Goal: Information Seeking & Learning: Find specific page/section

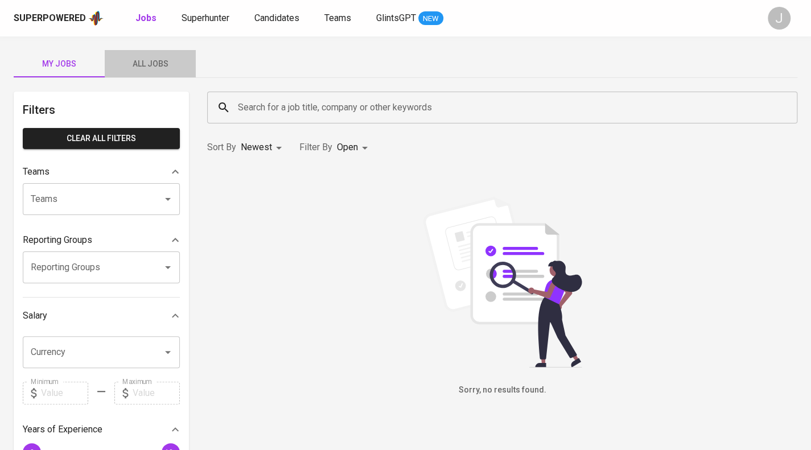
click at [153, 61] on span "All Jobs" at bounding box center [150, 64] width 77 height 14
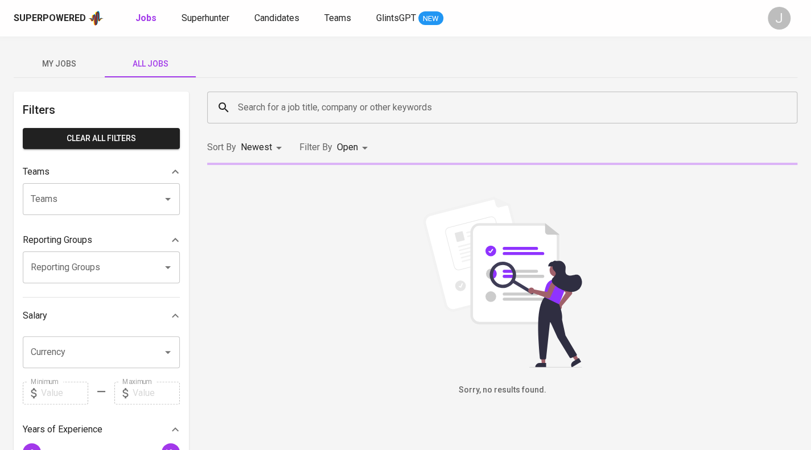
click at [304, 11] on div "Superpowered Jobs Superhunter Candidates Teams GlintsGPT NEW J" at bounding box center [405, 18] width 811 height 36
click at [266, 30] on div "Superpowered Jobs Superhunter Candidates Teams GlintsGPT NEW J" at bounding box center [405, 18] width 811 height 36
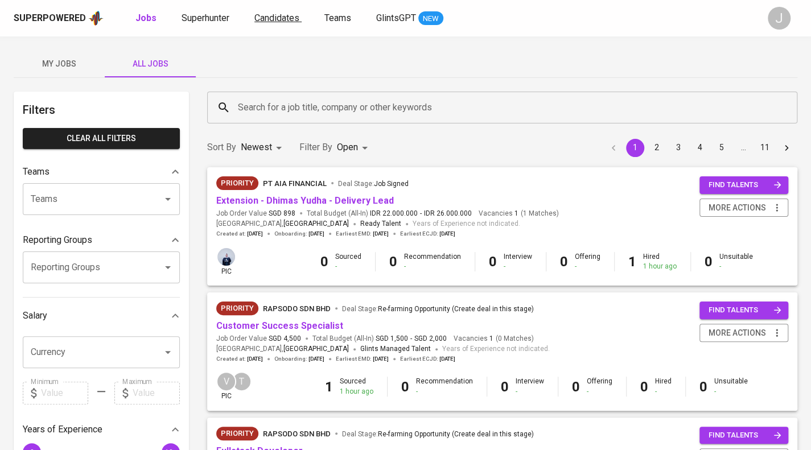
click at [278, 21] on span "Candidates" at bounding box center [276, 18] width 45 height 11
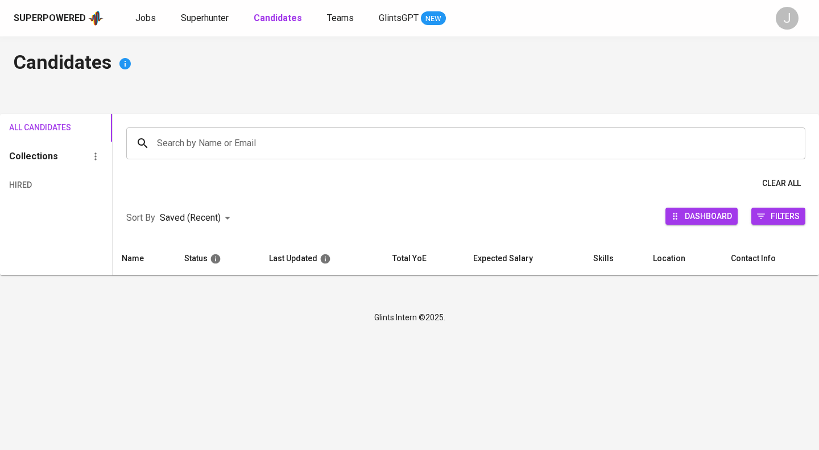
click at [207, 144] on input "Search by Name or Email" at bounding box center [468, 144] width 629 height 22
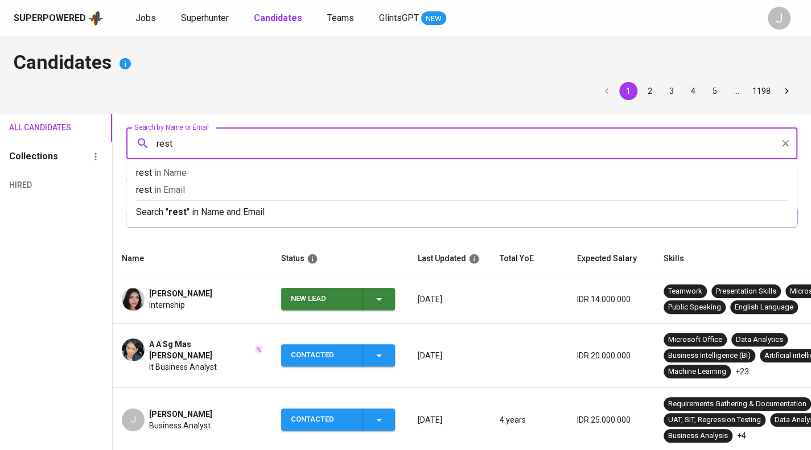
type input "resti"
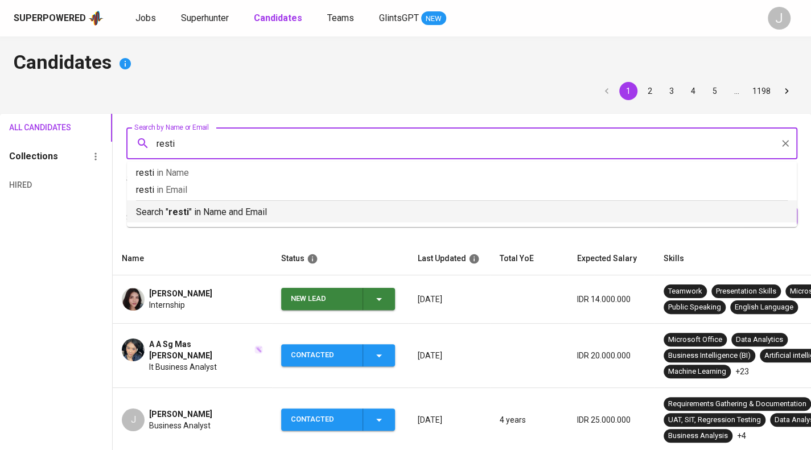
click at [210, 209] on p "Search " resti " in Name and Email" at bounding box center [462, 212] width 652 height 14
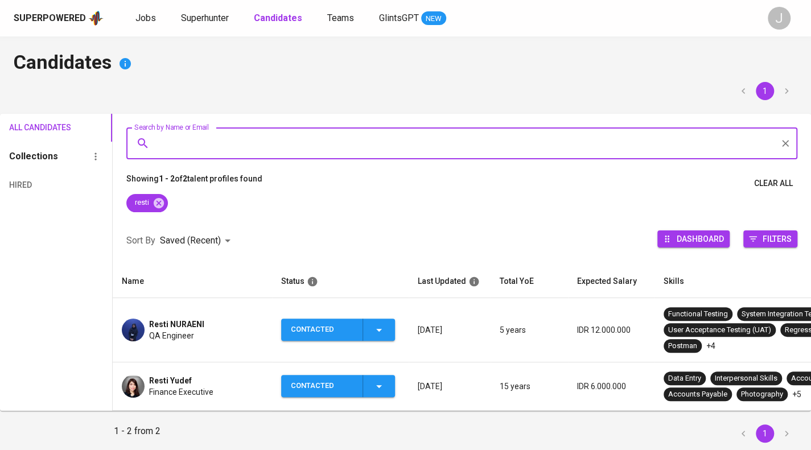
click at [241, 332] on div "[PERSON_NAME] QA Engineer" at bounding box center [192, 330] width 141 height 23
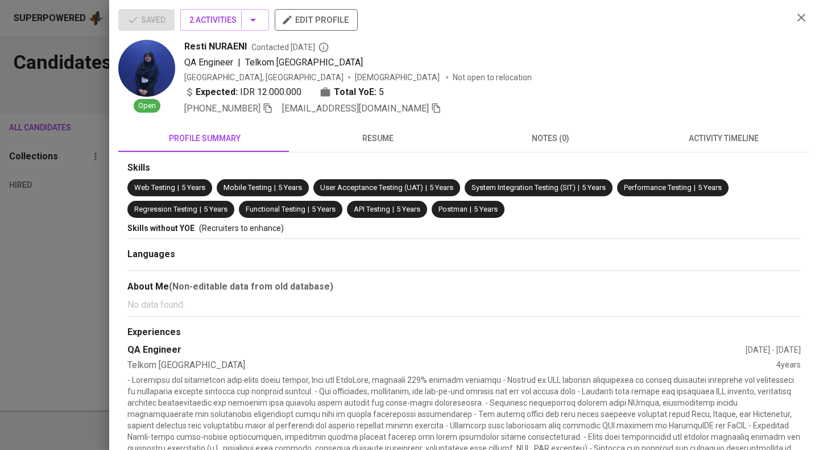
click at [431, 109] on icon "button" at bounding box center [436, 108] width 10 height 10
click at [47, 102] on div at bounding box center [409, 225] width 819 height 450
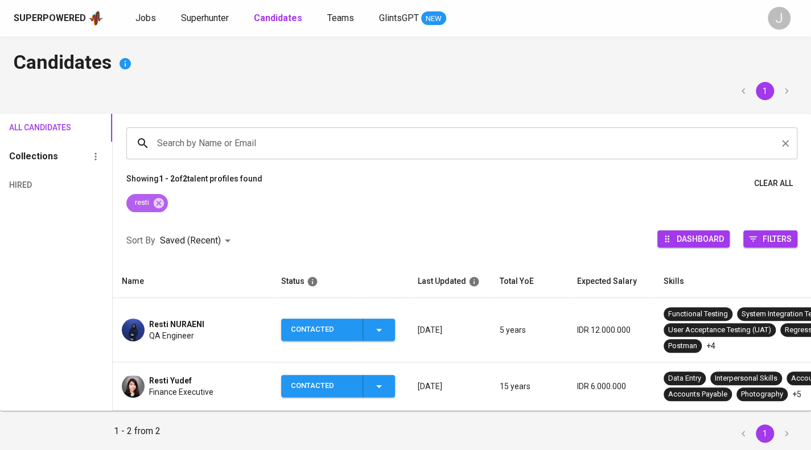
click at [159, 203] on icon at bounding box center [159, 203] width 13 height 13
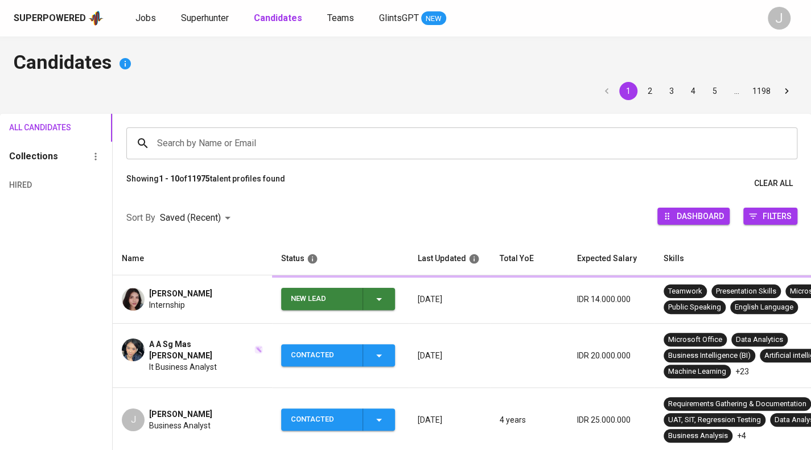
click at [214, 143] on input "Search by Name or Email" at bounding box center [464, 144] width 621 height 22
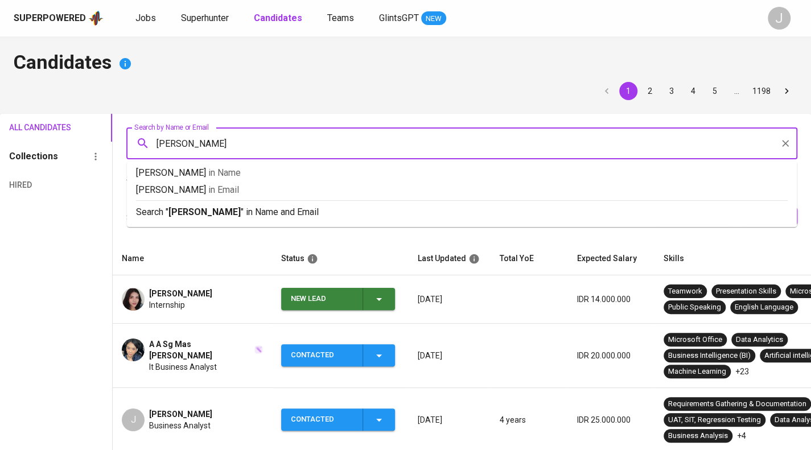
type input "[PERSON_NAME]"
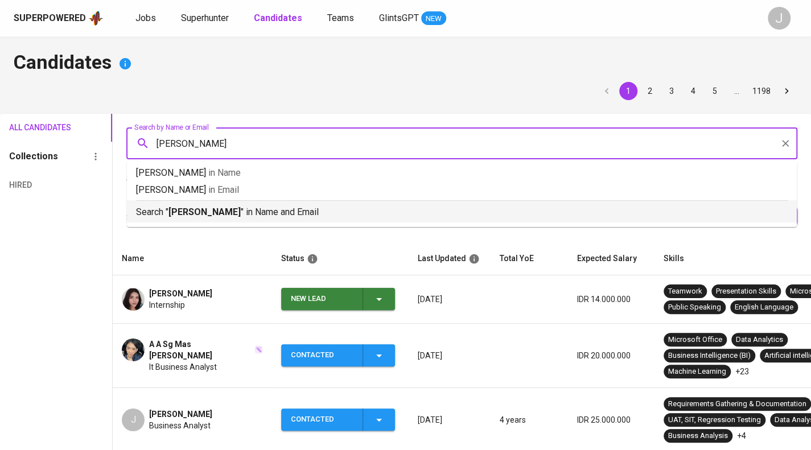
click at [249, 211] on p "Search " [PERSON_NAME] " in Name and Email" at bounding box center [462, 212] width 652 height 14
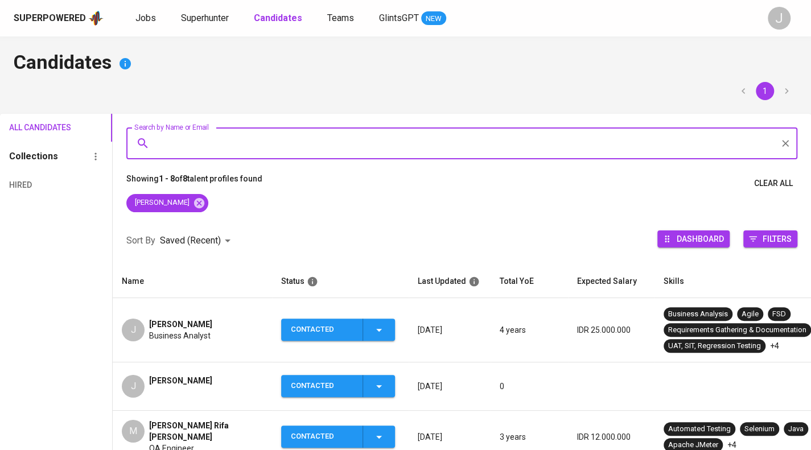
click at [209, 325] on div "[PERSON_NAME]" at bounding box center [180, 324] width 63 height 11
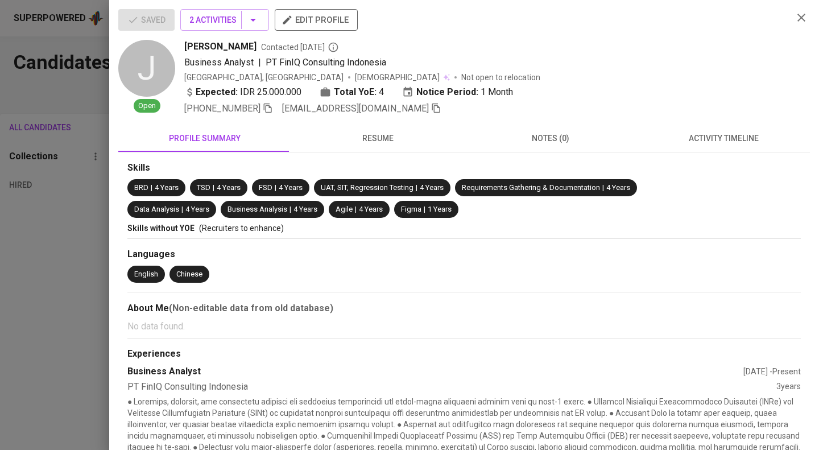
click at [432, 108] on icon "button" at bounding box center [436, 109] width 8 height 10
click at [73, 144] on div at bounding box center [409, 225] width 819 height 450
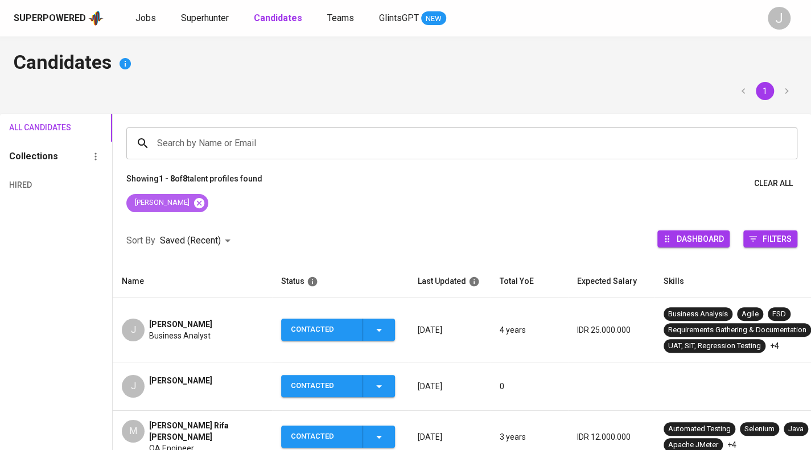
click at [194, 207] on icon at bounding box center [199, 202] width 10 height 10
click at [234, 143] on input "Search by Name or Email" at bounding box center [464, 144] width 621 height 22
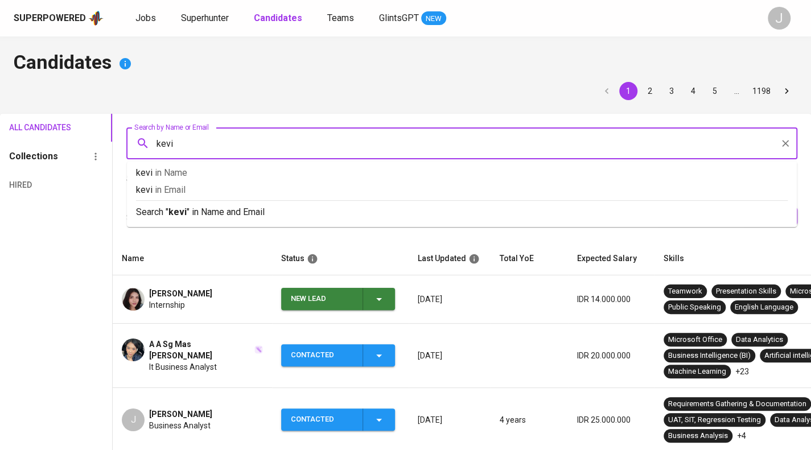
type input "[PERSON_NAME]"
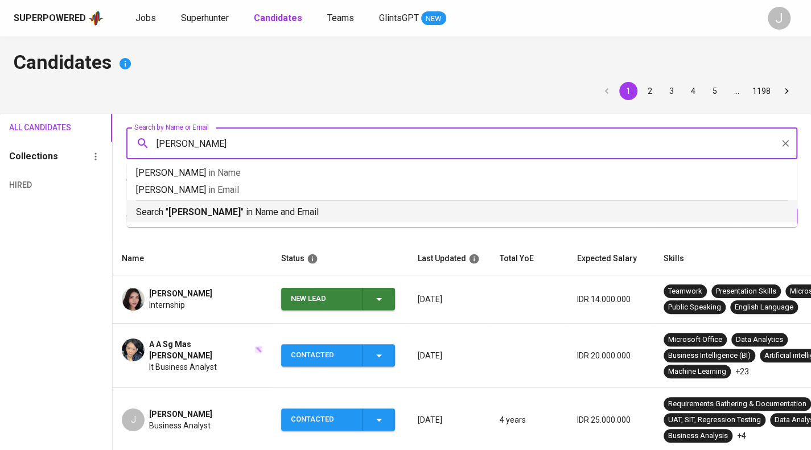
click at [268, 215] on p "Search " [PERSON_NAME] " in Name and Email" at bounding box center [462, 212] width 652 height 14
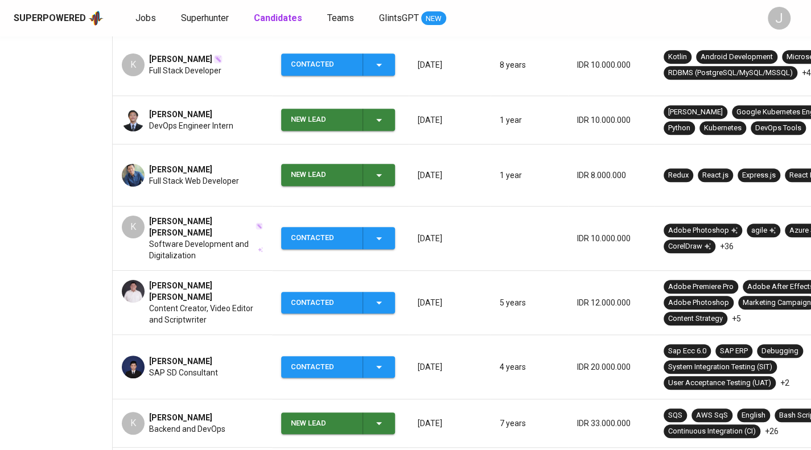
scroll to position [263, 0]
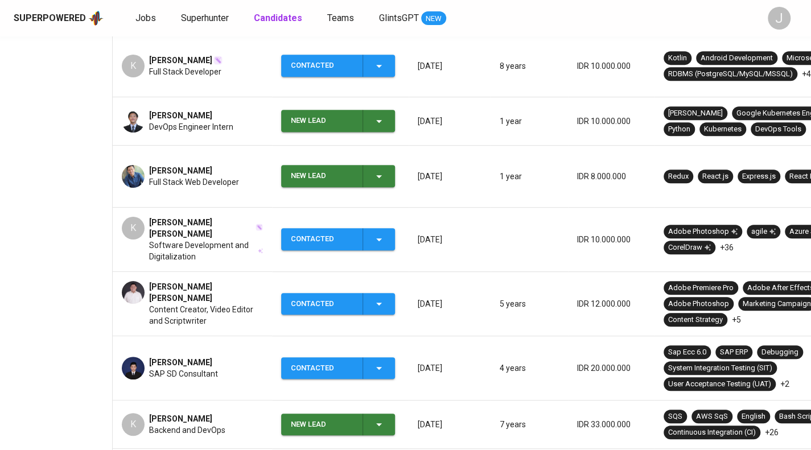
click at [223, 240] on span "Software Development and Digitalization" at bounding box center [202, 251] width 107 height 23
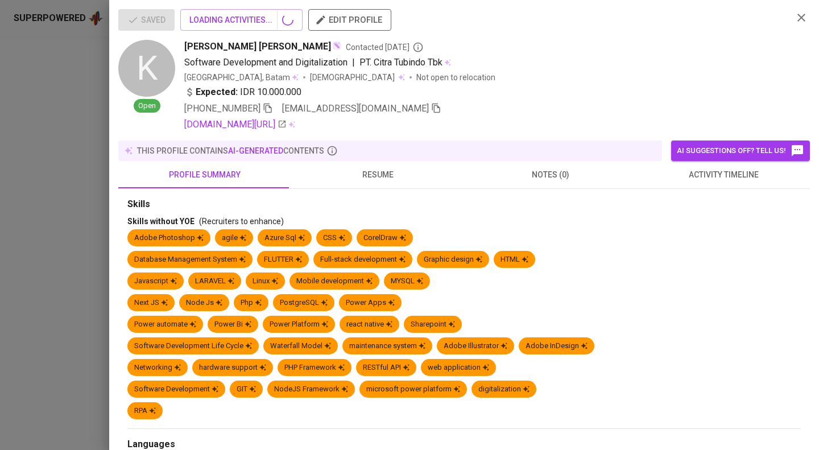
click at [187, 205] on div "Saved LOADING ACTIVITIES... edit profile K Open [PERSON_NAME] [PERSON_NAME] Con…" at bounding box center [464, 225] width 710 height 450
click at [734, 172] on span "activity timeline" at bounding box center [723, 175] width 159 height 14
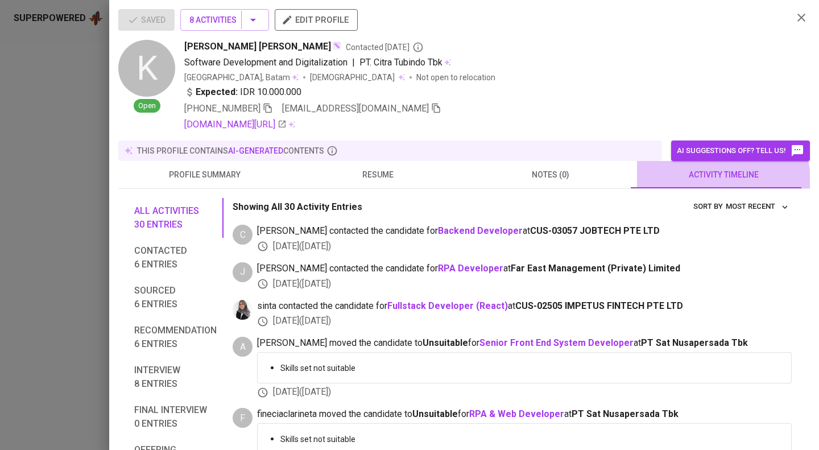
click at [702, 180] on span "activity timeline" at bounding box center [723, 175] width 159 height 14
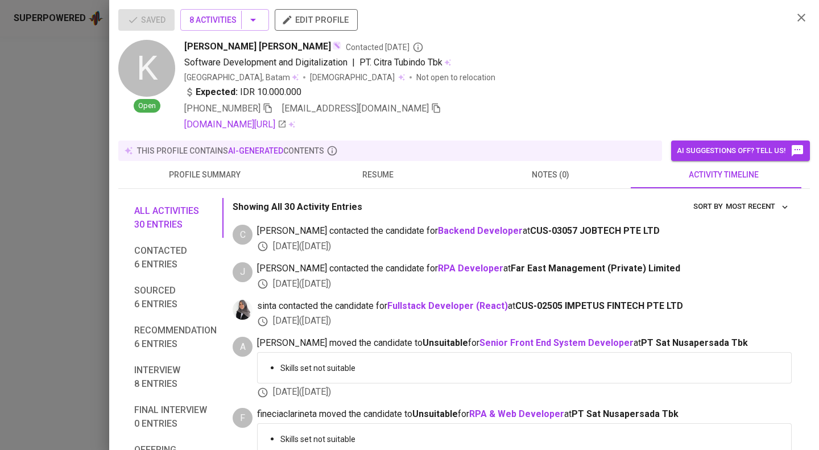
click at [69, 258] on div at bounding box center [409, 225] width 819 height 450
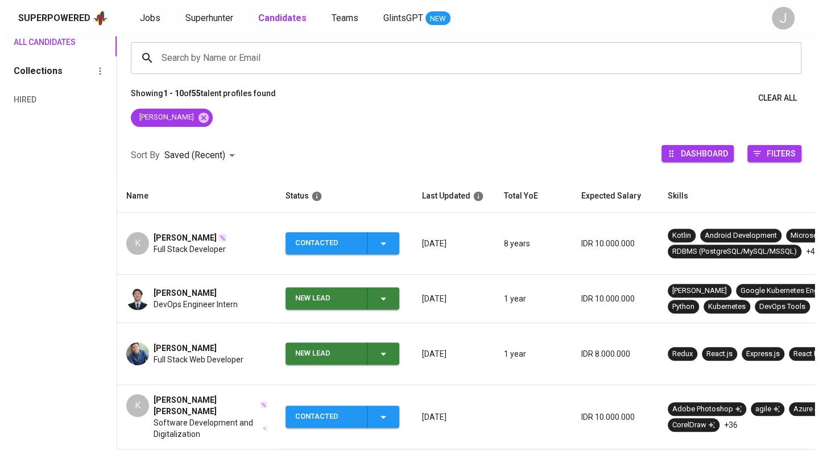
scroll to position [0, 0]
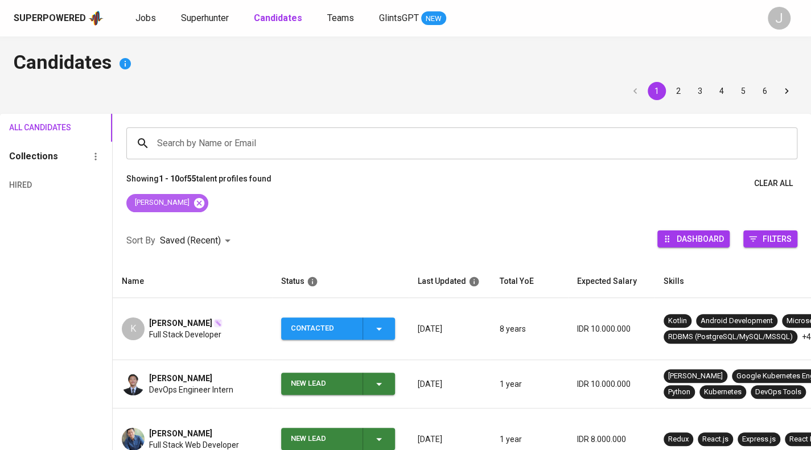
click at [193, 203] on icon at bounding box center [199, 203] width 13 height 13
click at [203, 139] on input "Search by Name or Email" at bounding box center [464, 144] width 621 height 22
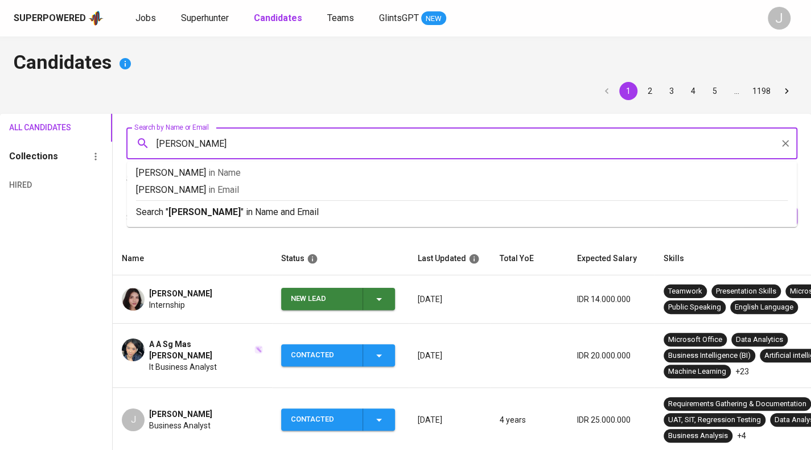
type input "[PERSON_NAME]"
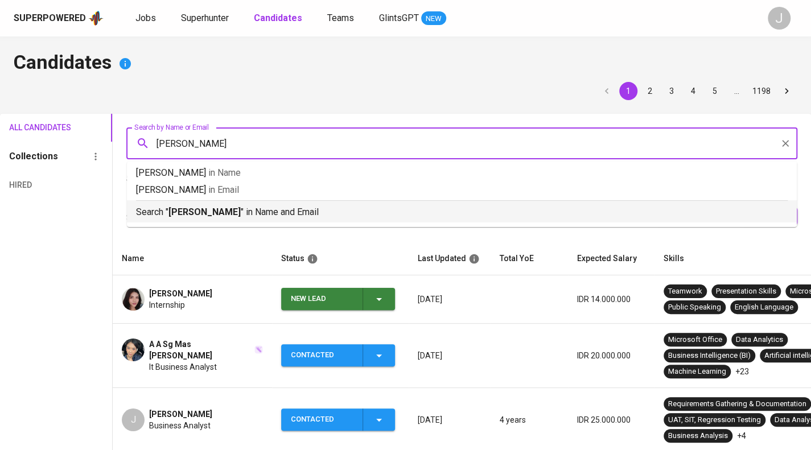
click at [230, 209] on p "Search " [PERSON_NAME] " in Name and Email" at bounding box center [462, 212] width 652 height 14
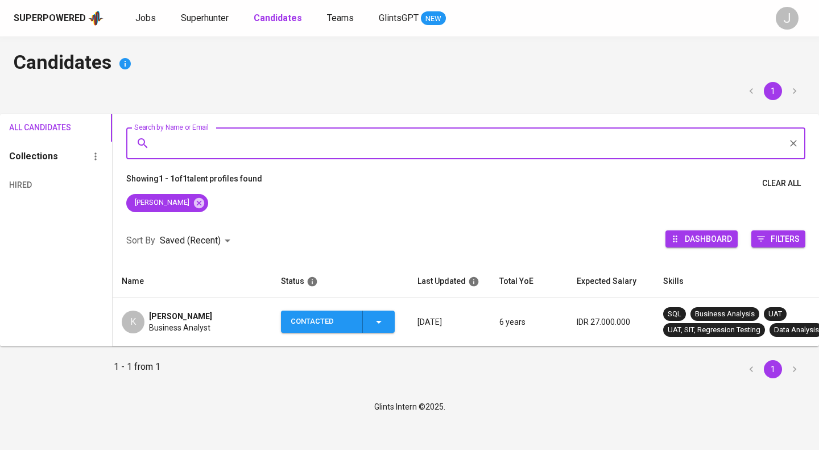
click at [229, 315] on div "K [PERSON_NAME] Business Analyst" at bounding box center [192, 322] width 141 height 23
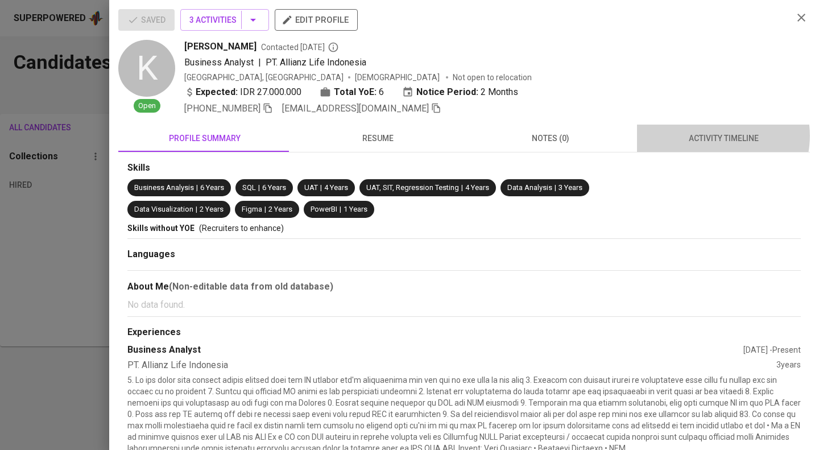
click at [708, 135] on span "activity timeline" at bounding box center [723, 138] width 159 height 14
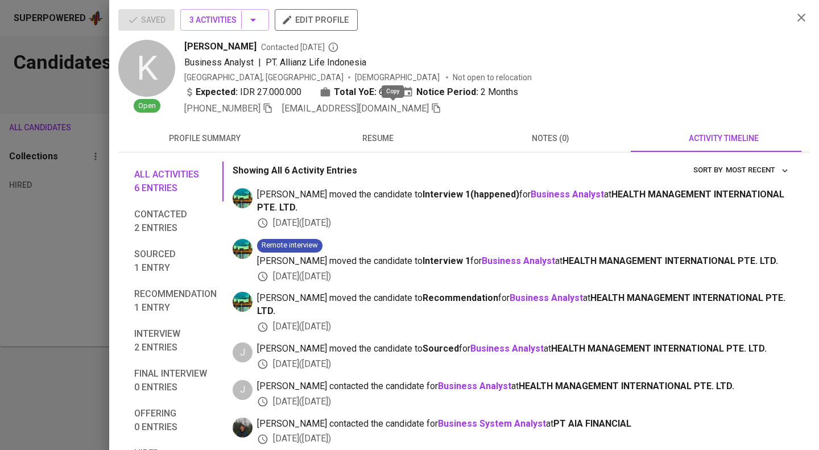
click at [431, 110] on icon "button" at bounding box center [436, 108] width 10 height 10
click at [99, 93] on div at bounding box center [409, 225] width 819 height 450
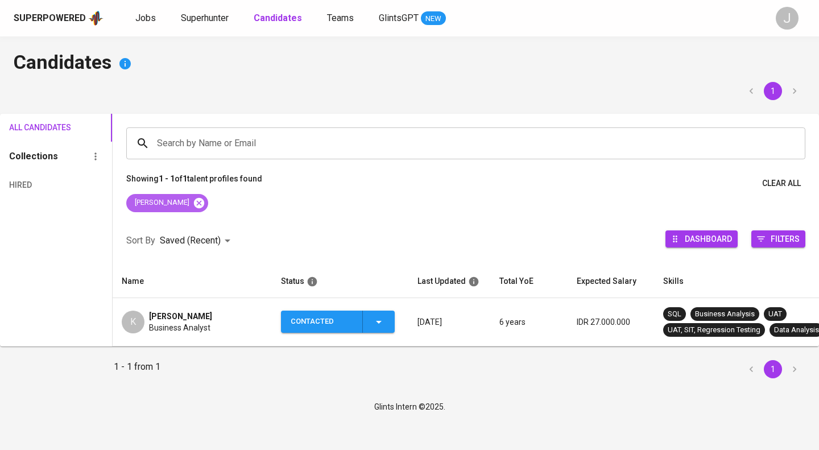
click at [194, 201] on icon at bounding box center [199, 202] width 10 height 10
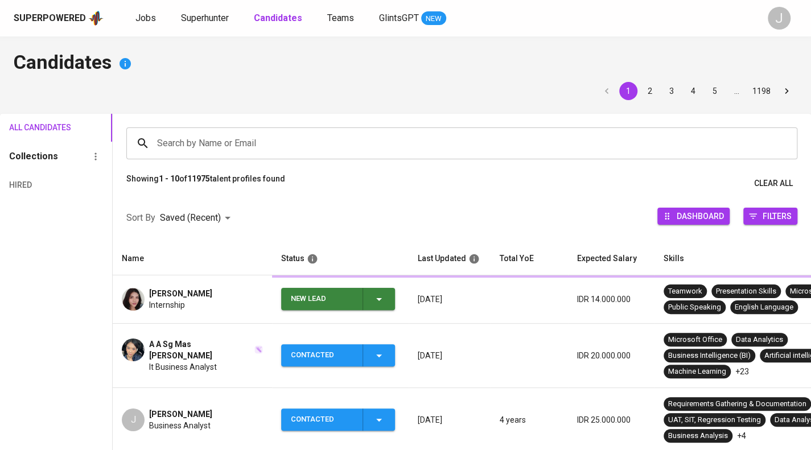
click at [219, 147] on input "Search by Name or Email" at bounding box center [464, 144] width 621 height 22
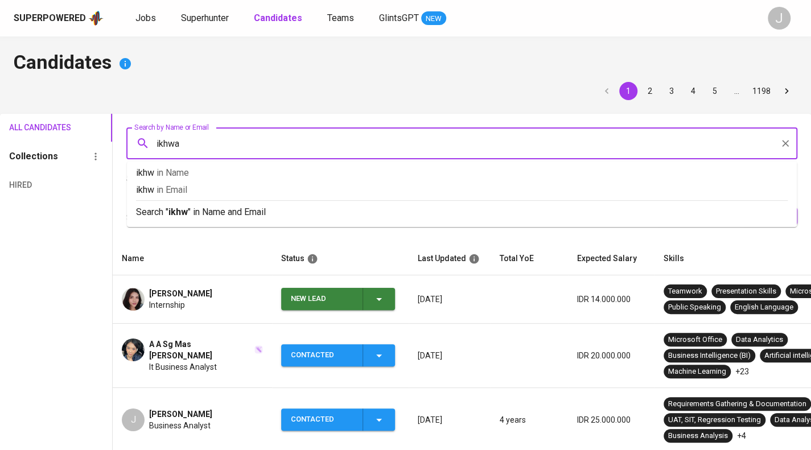
type input "ikhwan"
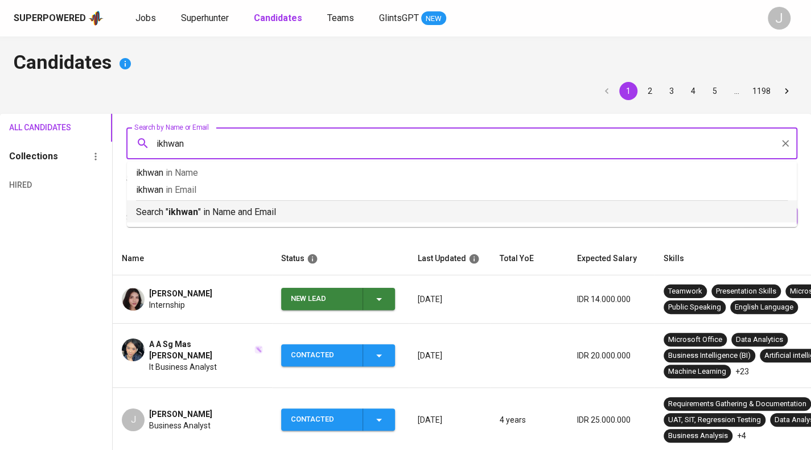
click at [230, 212] on p "Search " ikhwan " in Name and Email" at bounding box center [462, 212] width 652 height 14
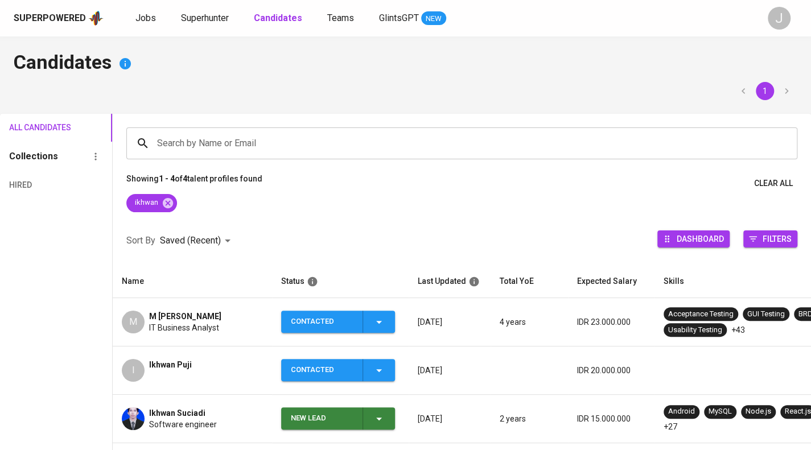
click at [217, 320] on div "M [PERSON_NAME]" at bounding box center [185, 316] width 72 height 11
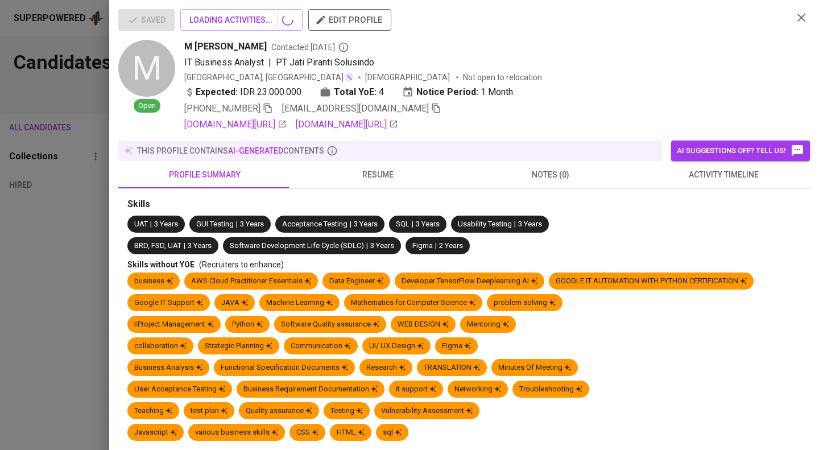
click at [431, 110] on icon "button" at bounding box center [436, 108] width 10 height 10
click at [431, 110] on icon "button" at bounding box center [436, 107] width 10 height 10
click at [52, 167] on div at bounding box center [409, 225] width 819 height 450
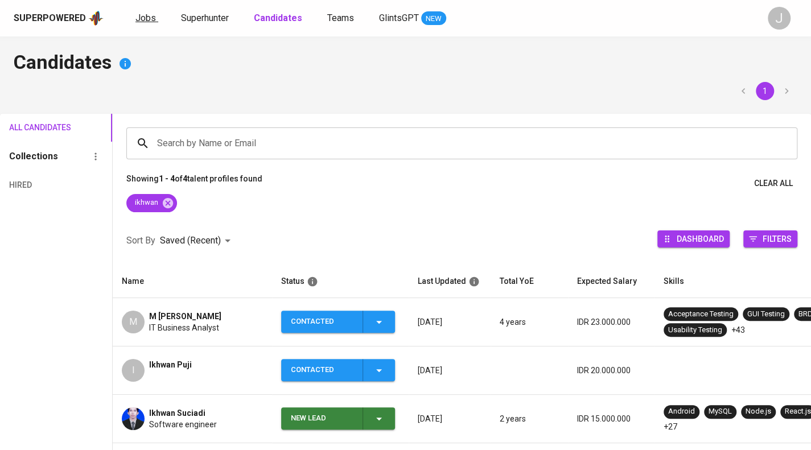
click at [142, 23] on link "Jobs" at bounding box center [146, 18] width 23 height 14
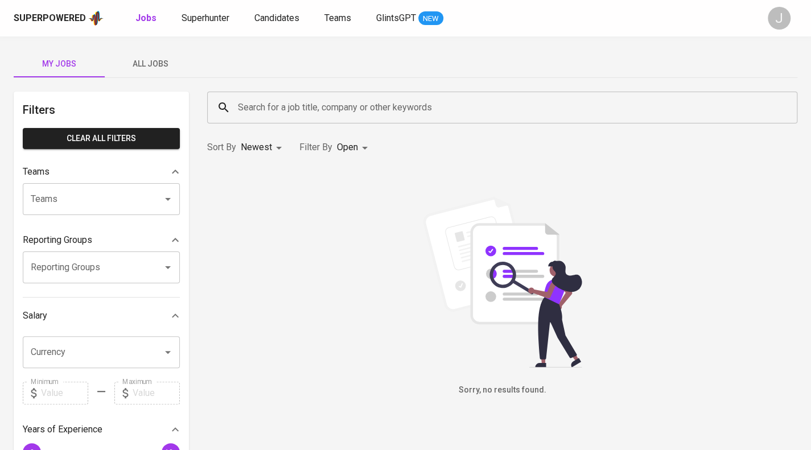
click at [146, 57] on span "All Jobs" at bounding box center [150, 64] width 77 height 14
click at [106, 192] on input "Teams" at bounding box center [85, 199] width 115 height 22
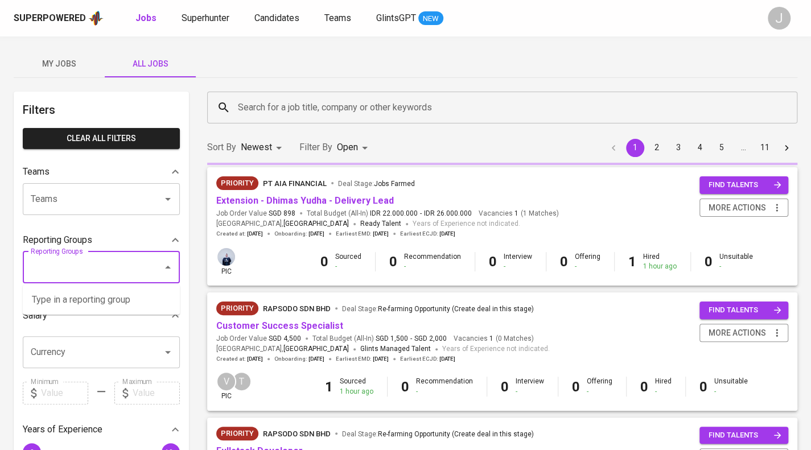
click at [94, 264] on input "Reporting Groups" at bounding box center [85, 268] width 115 height 22
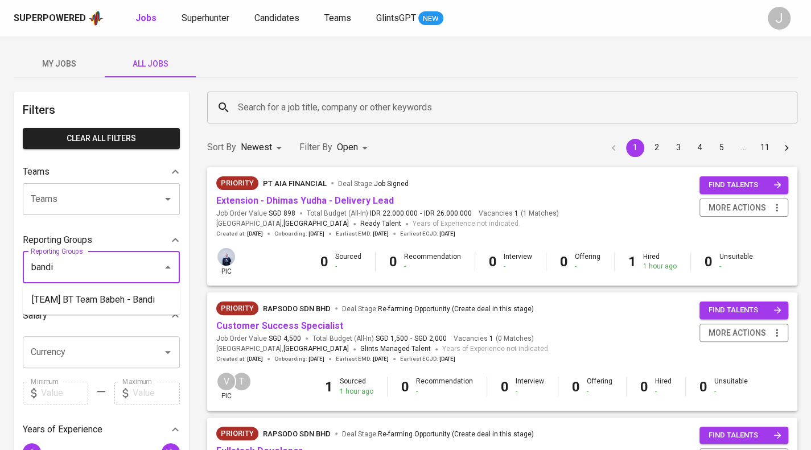
click at [126, 302] on li "[TEAM] BT Team Babeh - Bandi" at bounding box center [101, 300] width 157 height 20
type input "bandi"
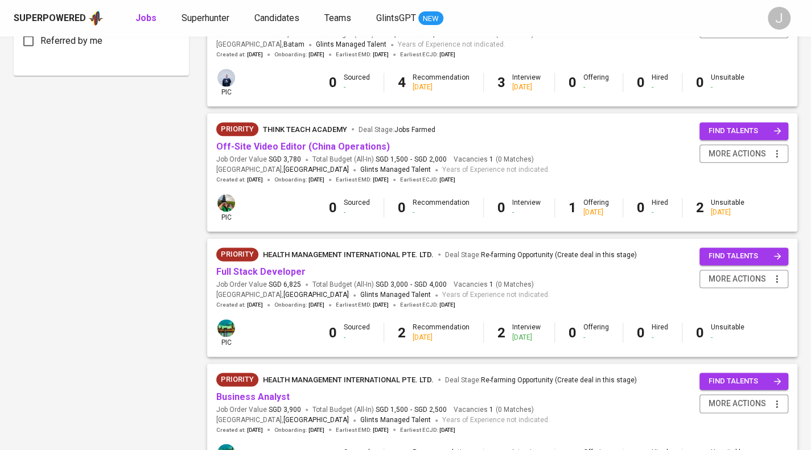
scroll to position [740, 0]
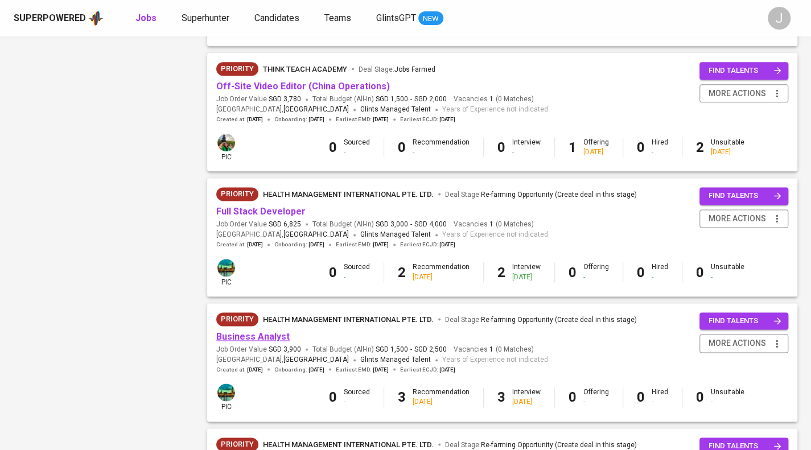
click at [242, 337] on link "Business Analyst" at bounding box center [252, 336] width 73 height 11
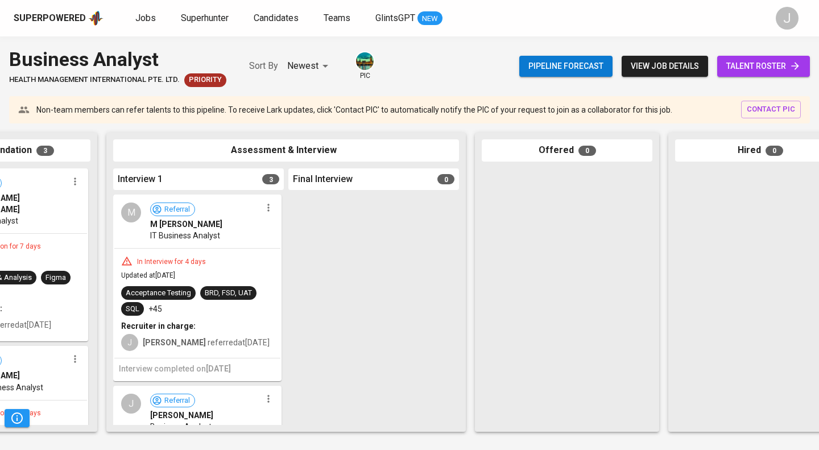
scroll to position [0, 299]
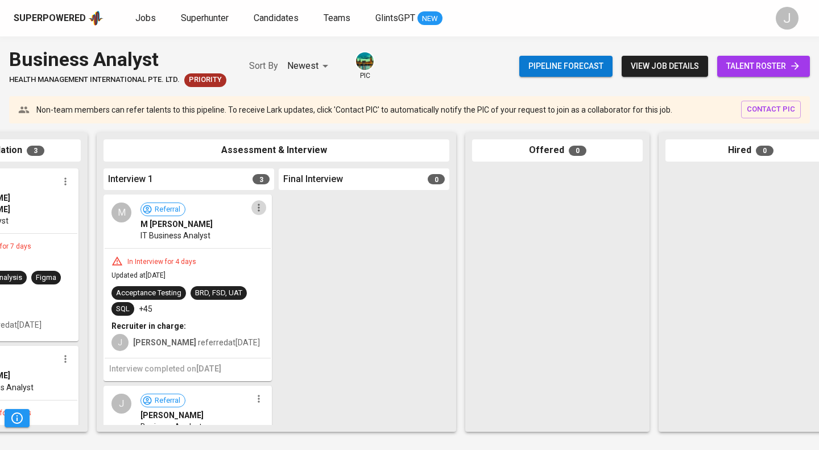
click at [254, 209] on icon "button" at bounding box center [258, 207] width 11 height 11
click at [281, 227] on li "View profile" at bounding box center [298, 228] width 102 height 17
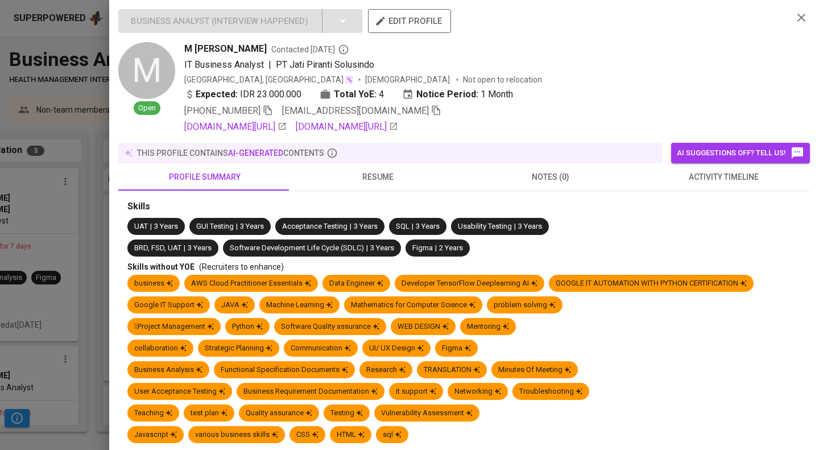
click at [699, 173] on span "activity timeline" at bounding box center [723, 177] width 159 height 14
click at [715, 178] on span "activity timeline" at bounding box center [723, 177] width 159 height 14
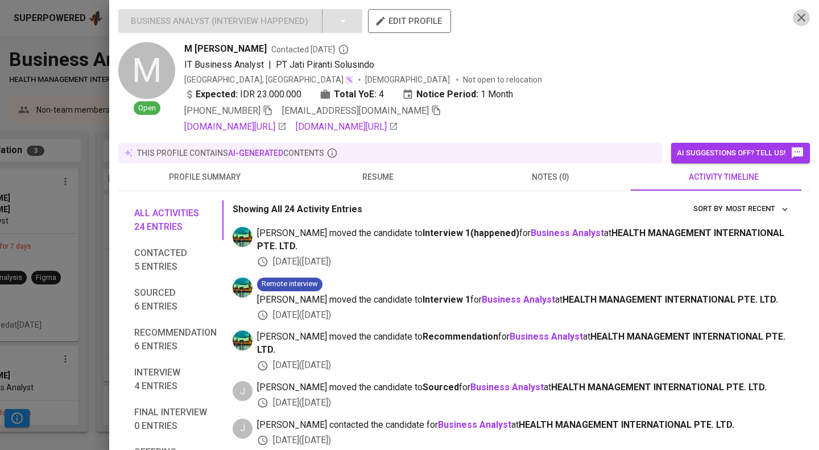
click at [796, 19] on icon "button" at bounding box center [802, 18] width 14 height 14
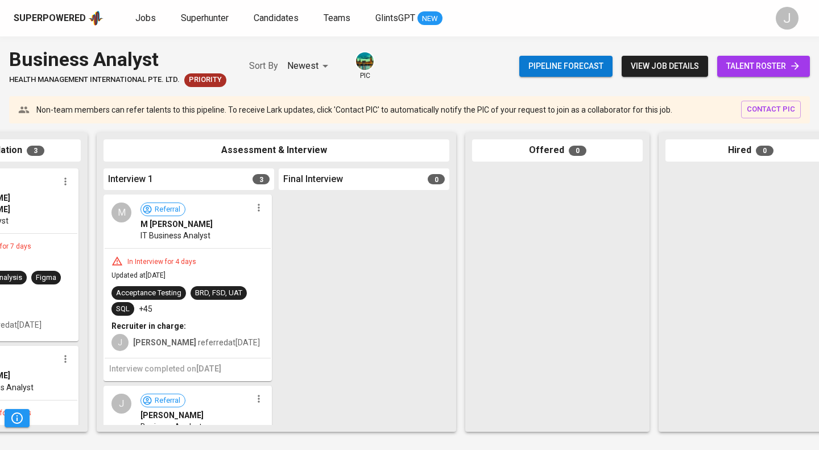
click at [141, 346] on b "junice" at bounding box center [164, 342] width 63 height 9
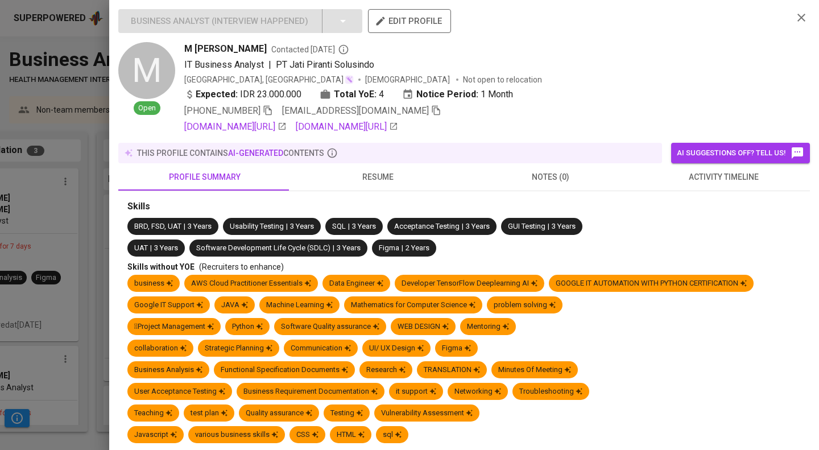
click at [101, 320] on div at bounding box center [409, 225] width 819 height 450
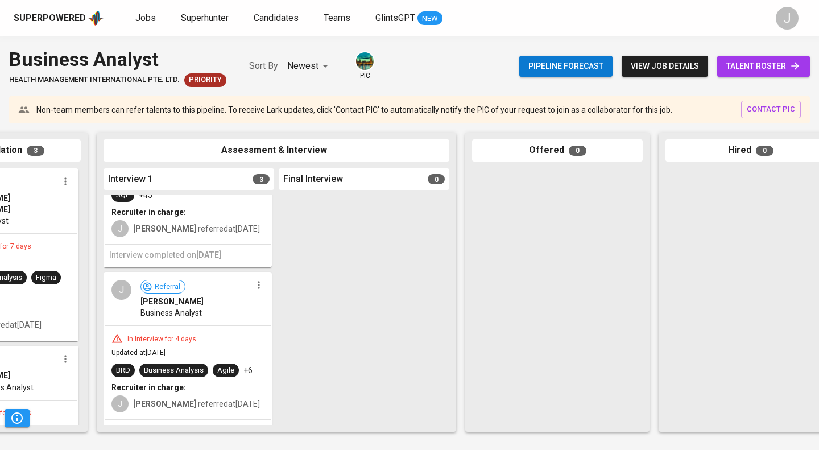
scroll to position [0, 0]
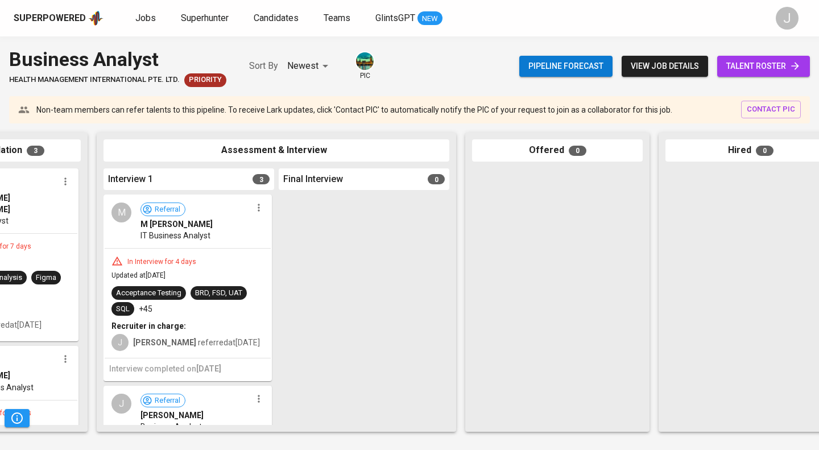
click at [257, 207] on icon "button" at bounding box center [258, 207] width 11 height 11
click at [278, 225] on li "View profile" at bounding box center [298, 228] width 102 height 17
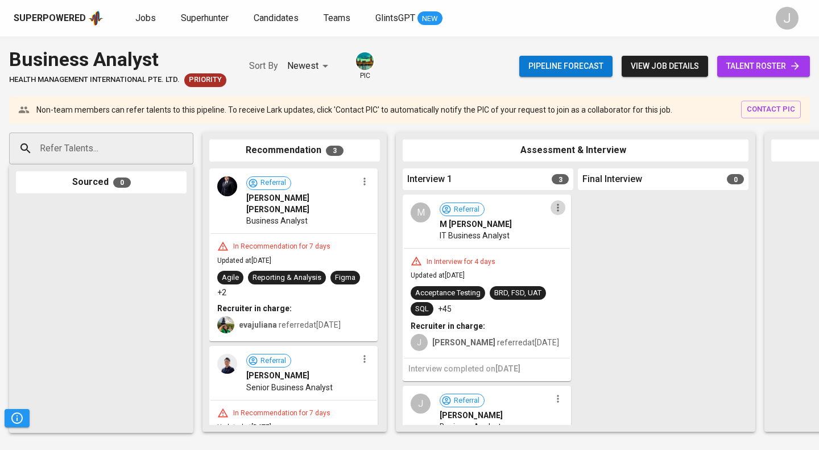
click at [558, 207] on icon "button" at bounding box center [558, 207] width 11 height 11
click at [577, 230] on li "View profile" at bounding box center [597, 228] width 102 height 17
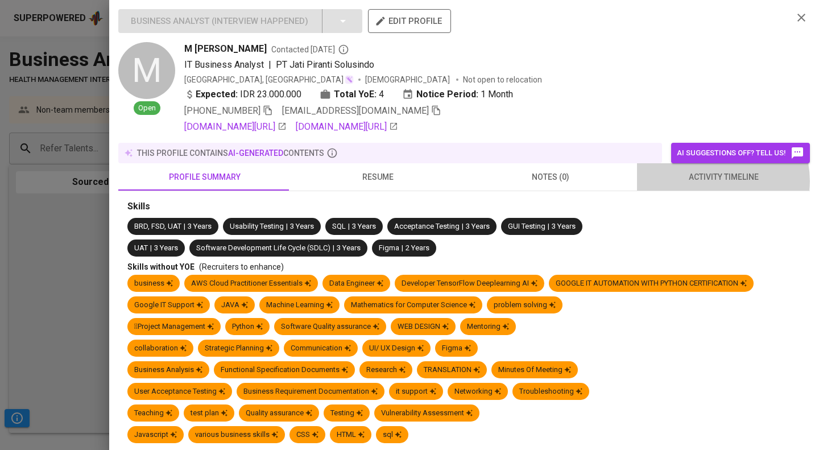
click at [709, 181] on span "activity timeline" at bounding box center [723, 177] width 159 height 14
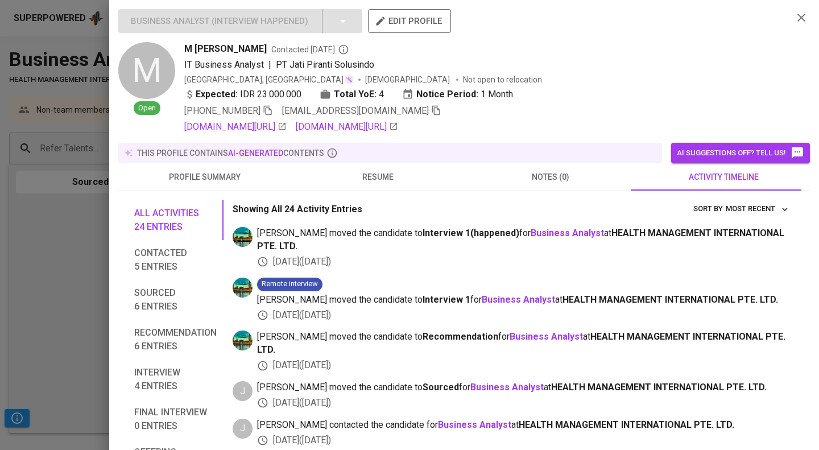
click at [52, 155] on div at bounding box center [409, 225] width 819 height 450
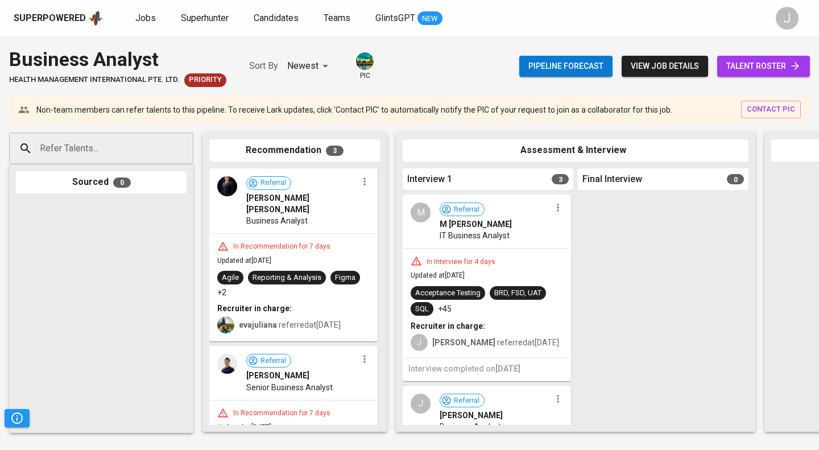
click at [464, 211] on span "Referral" at bounding box center [467, 209] width 35 height 11
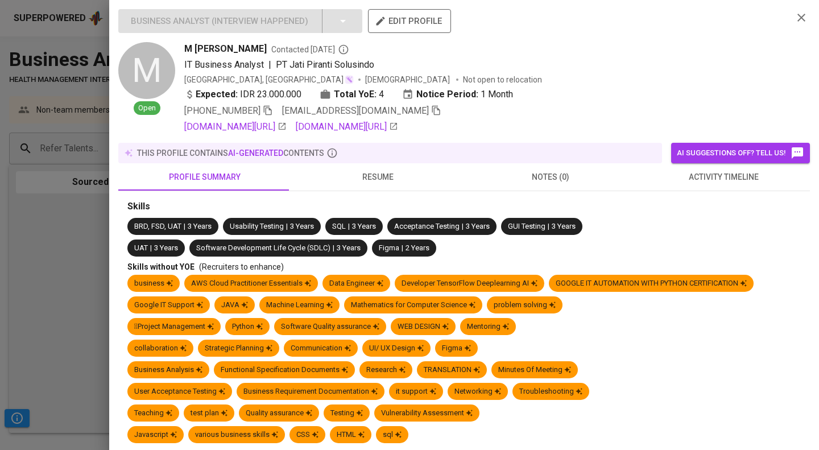
drag, startPoint x: 464, startPoint y: 211, endPoint x: 616, endPoint y: 84, distance: 198.0
click at [616, 84] on div "Indonesia, DKI Jakarta Male Not open to relocation" at bounding box center [484, 79] width 600 height 11
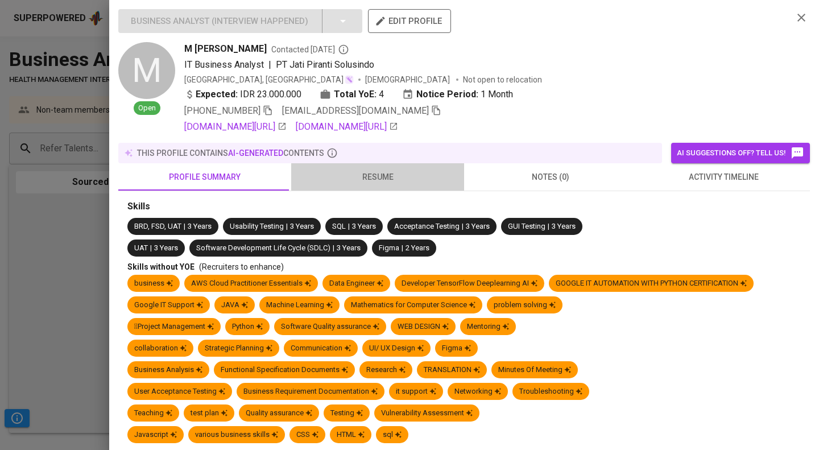
click at [433, 164] on button "resume" at bounding box center [377, 176] width 173 height 27
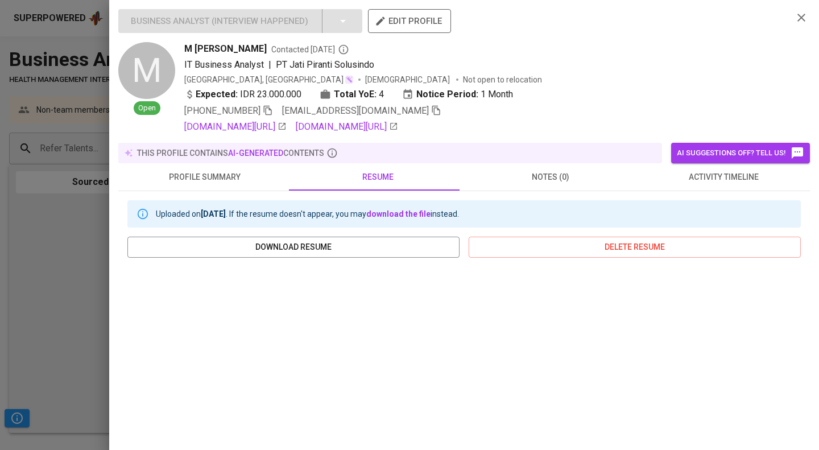
click at [108, 166] on div at bounding box center [409, 225] width 819 height 450
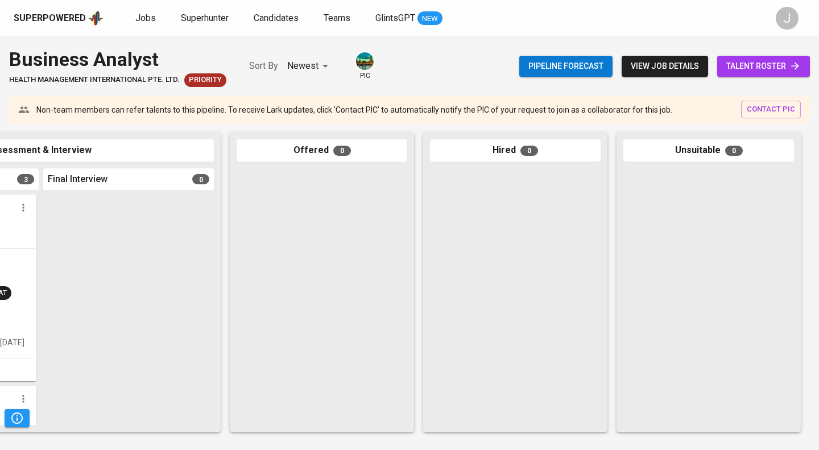
scroll to position [0, 535]
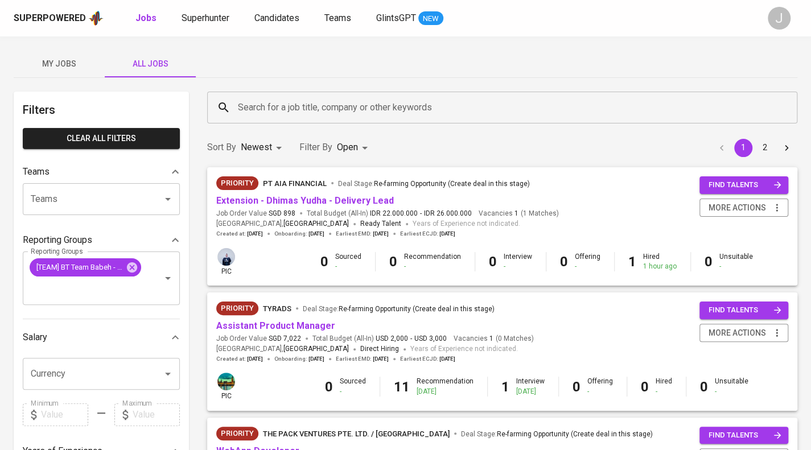
click at [73, 59] on span "My Jobs" at bounding box center [58, 64] width 77 height 14
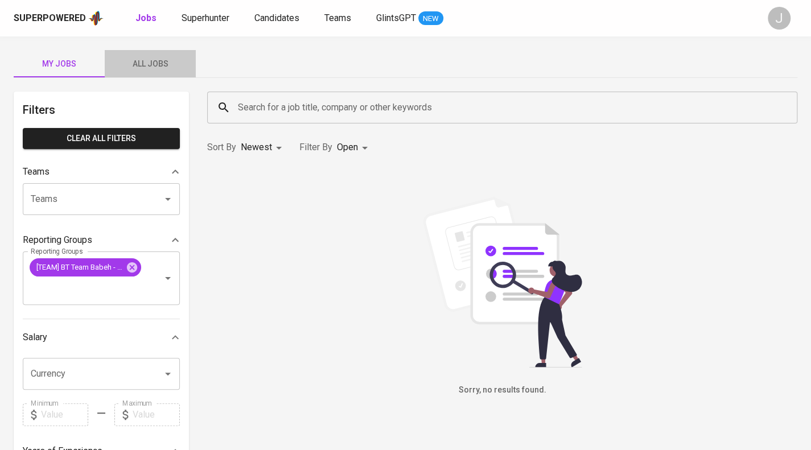
click at [109, 61] on button "All Jobs" at bounding box center [150, 63] width 91 height 27
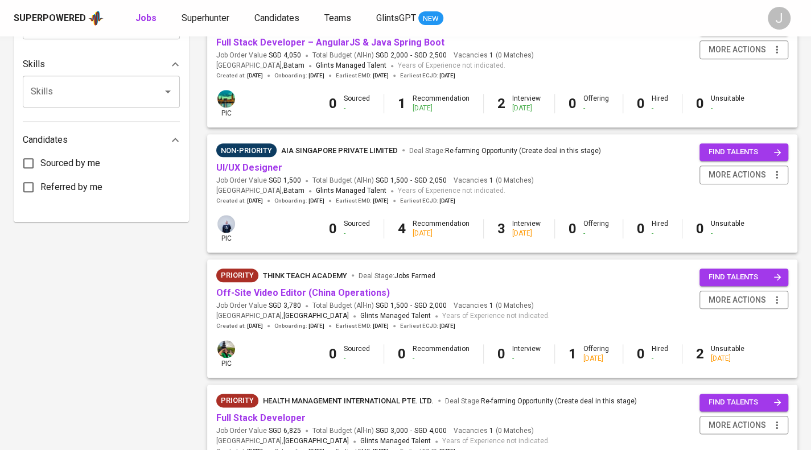
scroll to position [411, 0]
